Goal: Task Accomplishment & Management: Complete application form

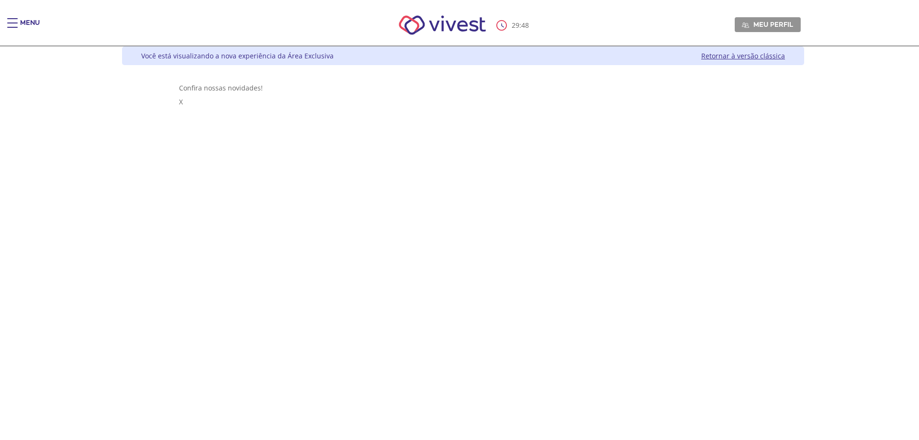
click at [12, 27] on span "Main header" at bounding box center [12, 27] width 11 height 1
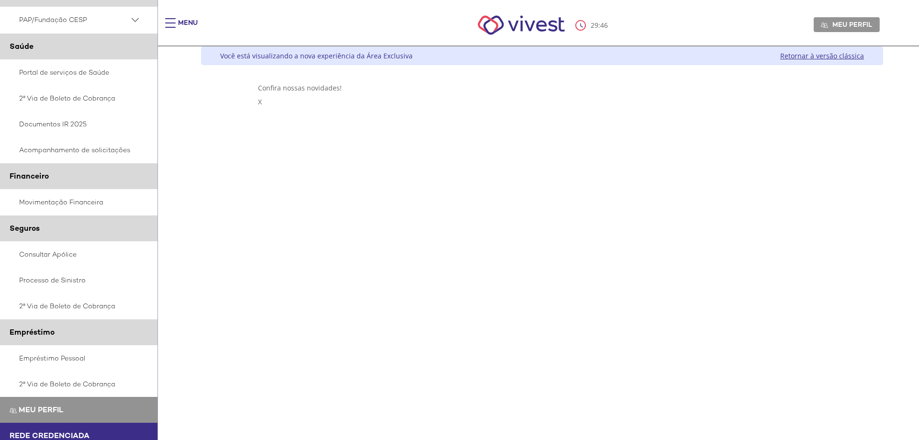
scroll to position [96, 0]
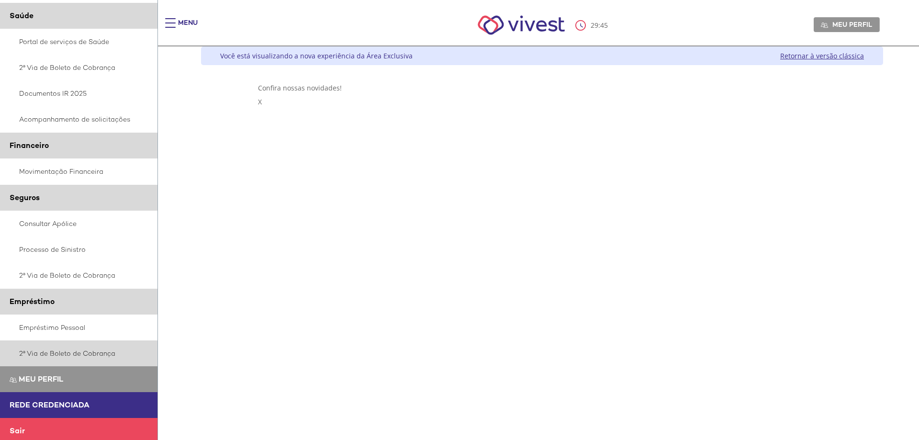
click at [51, 358] on link "2ª Via de Boleto de Cobrança" at bounding box center [79, 353] width 158 height 26
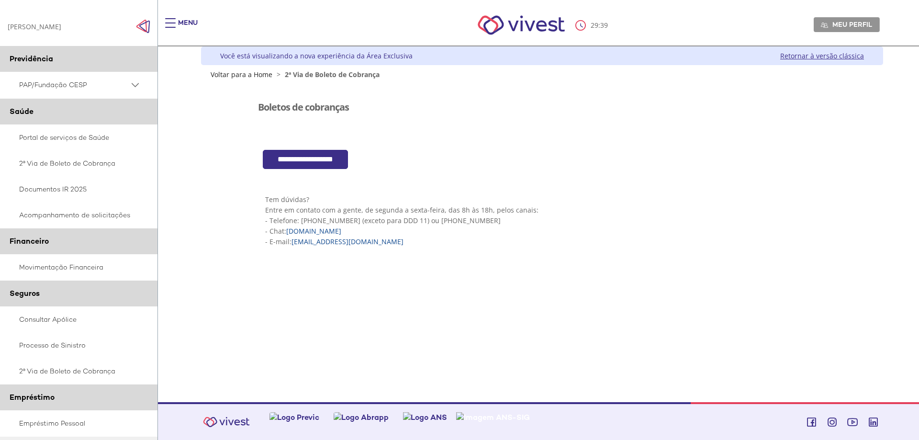
click at [307, 165] on input "**********" at bounding box center [305, 160] width 85 height 20
click at [559, 115] on div "Boletos de cobranças" at bounding box center [542, 107] width 569 height 30
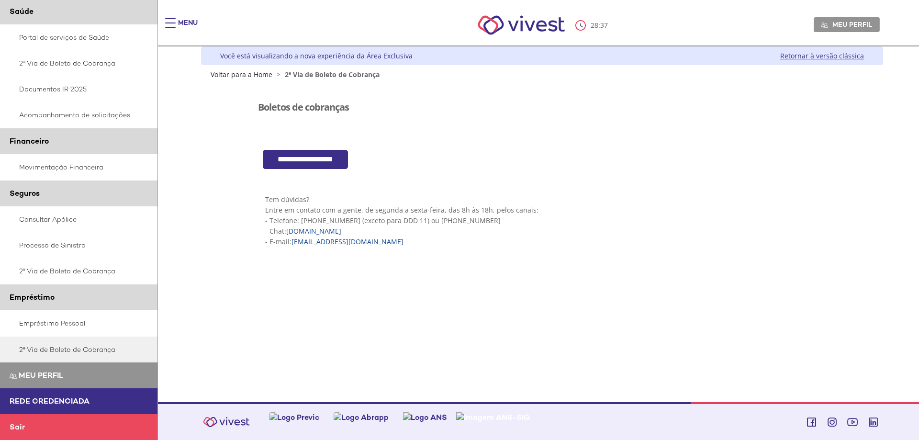
scroll to position [104, 0]
click at [73, 320] on link "Empréstimo Pessoal" at bounding box center [79, 323] width 158 height 26
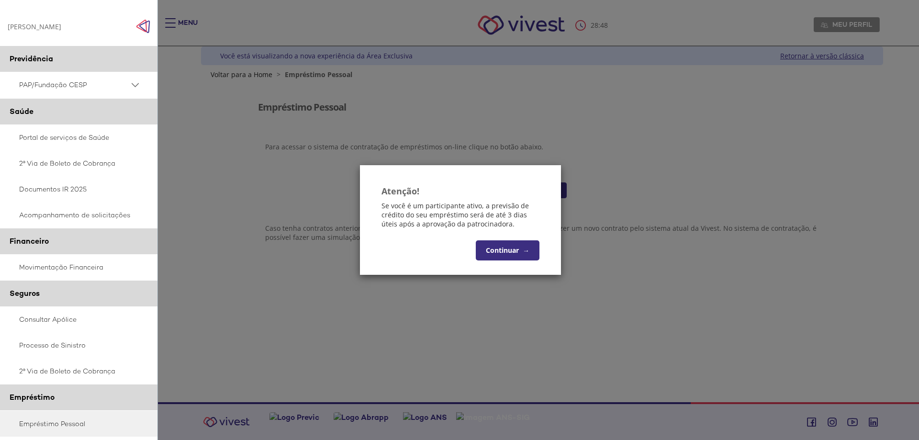
click at [527, 258] on button "Continuar →" at bounding box center [508, 250] width 64 height 20
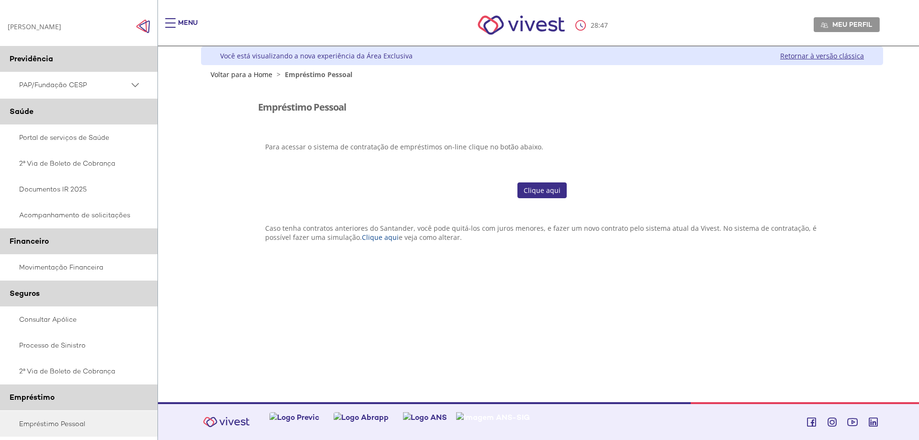
click at [547, 192] on link "Clique aqui" at bounding box center [542, 190] width 49 height 16
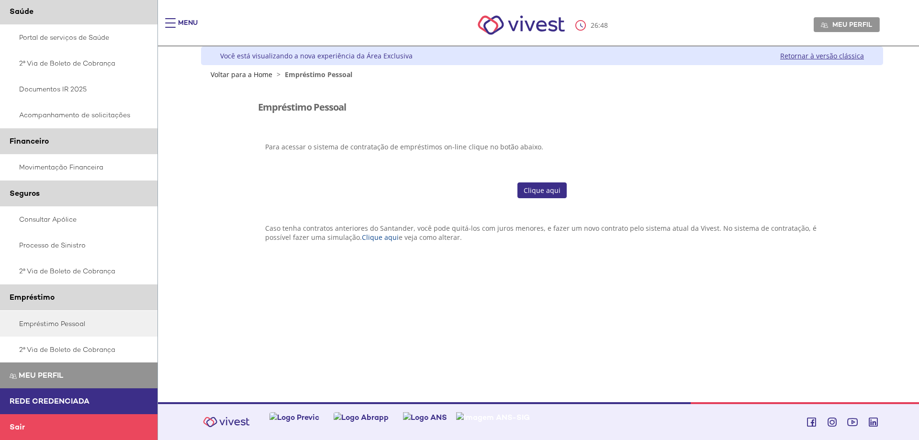
scroll to position [104, 0]
click at [73, 325] on link "Empréstimo Pessoal" at bounding box center [79, 324] width 158 height 26
click at [526, 183] on link "Clique aqui" at bounding box center [542, 190] width 49 height 16
